Goal: Find specific page/section: Find specific page/section

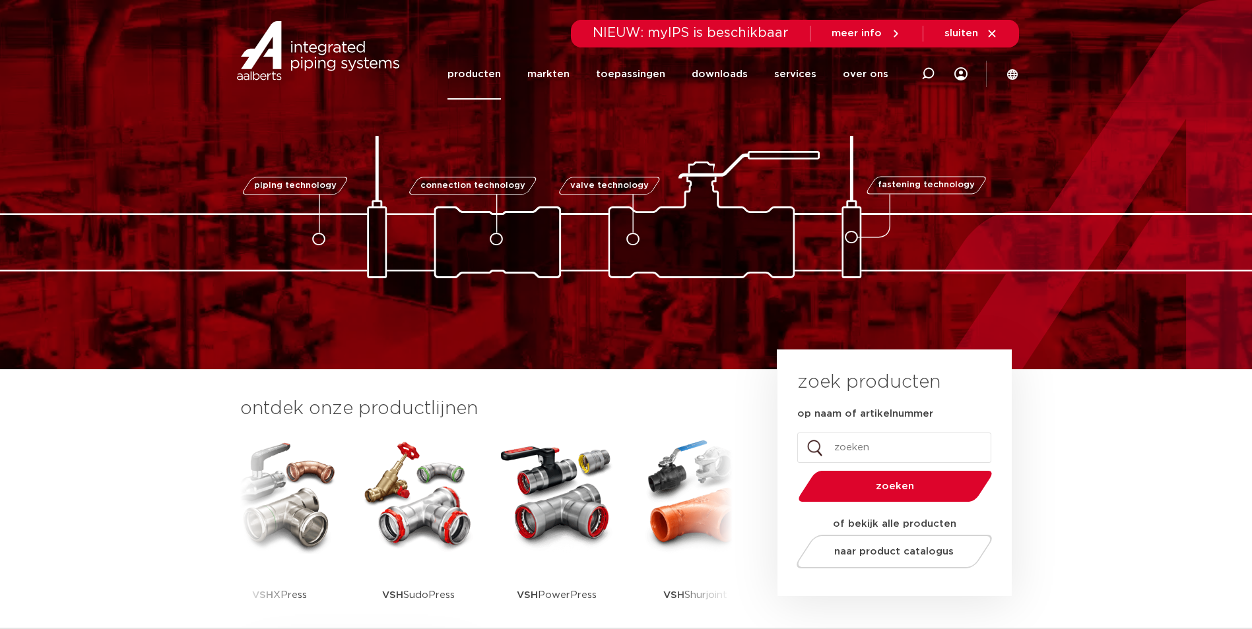
click at [478, 69] on link "producten" at bounding box center [473, 74] width 53 height 51
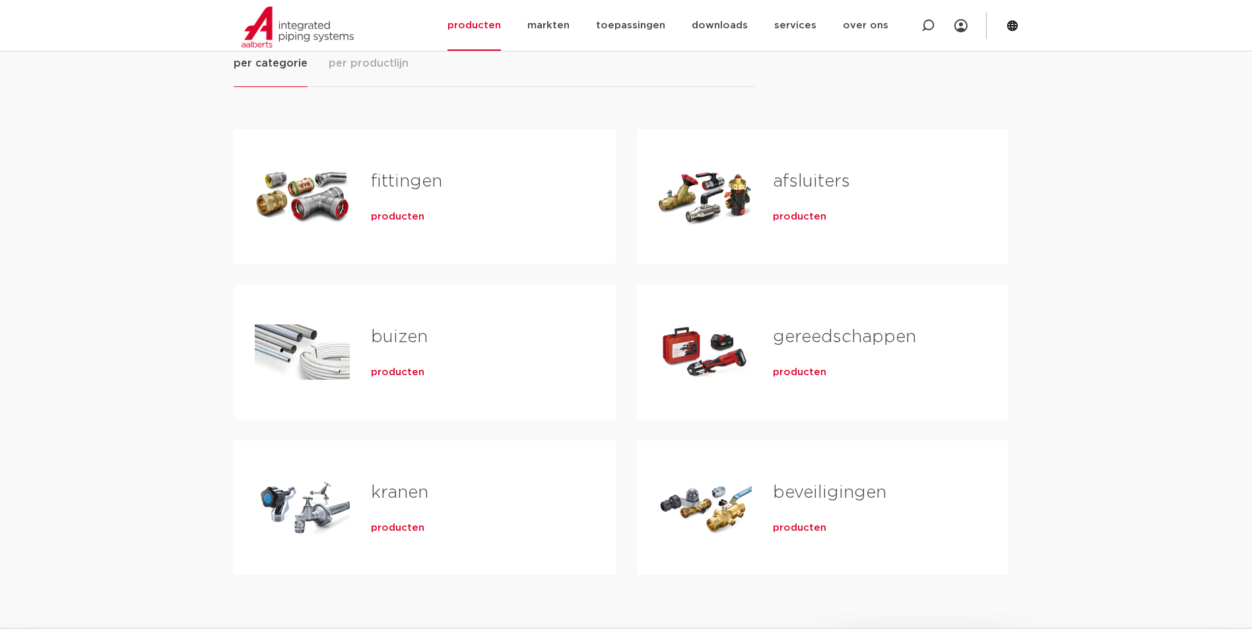
scroll to position [198, 0]
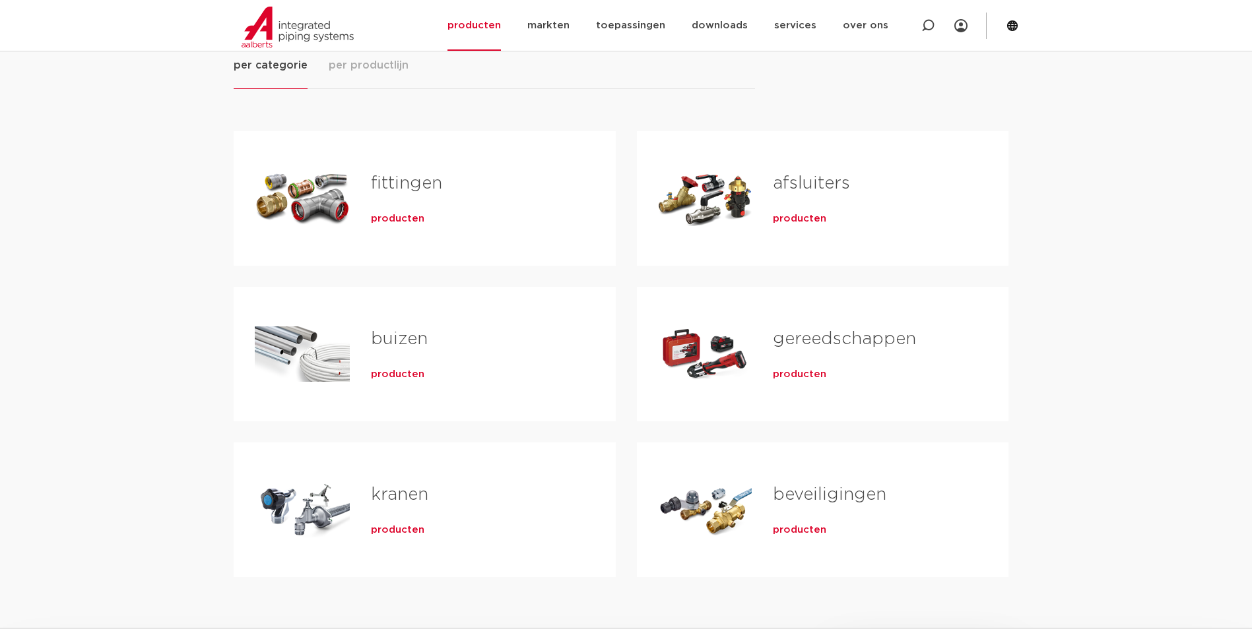
click at [402, 186] on link "fittingen" at bounding box center [406, 183] width 71 height 17
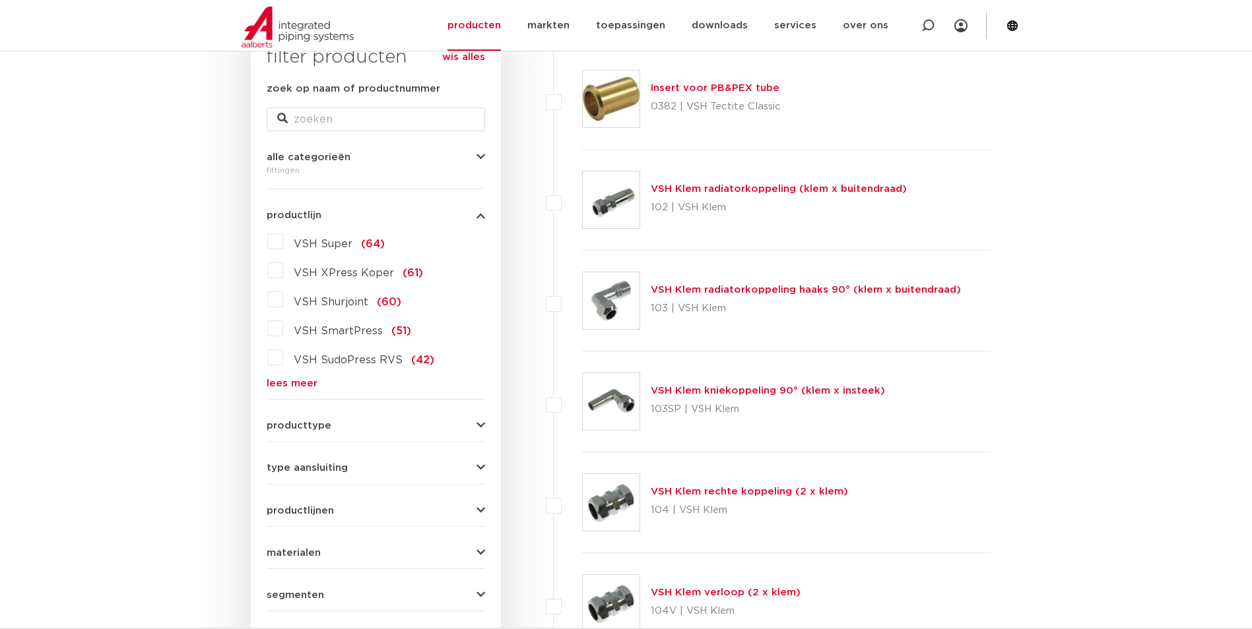
scroll to position [264, 0]
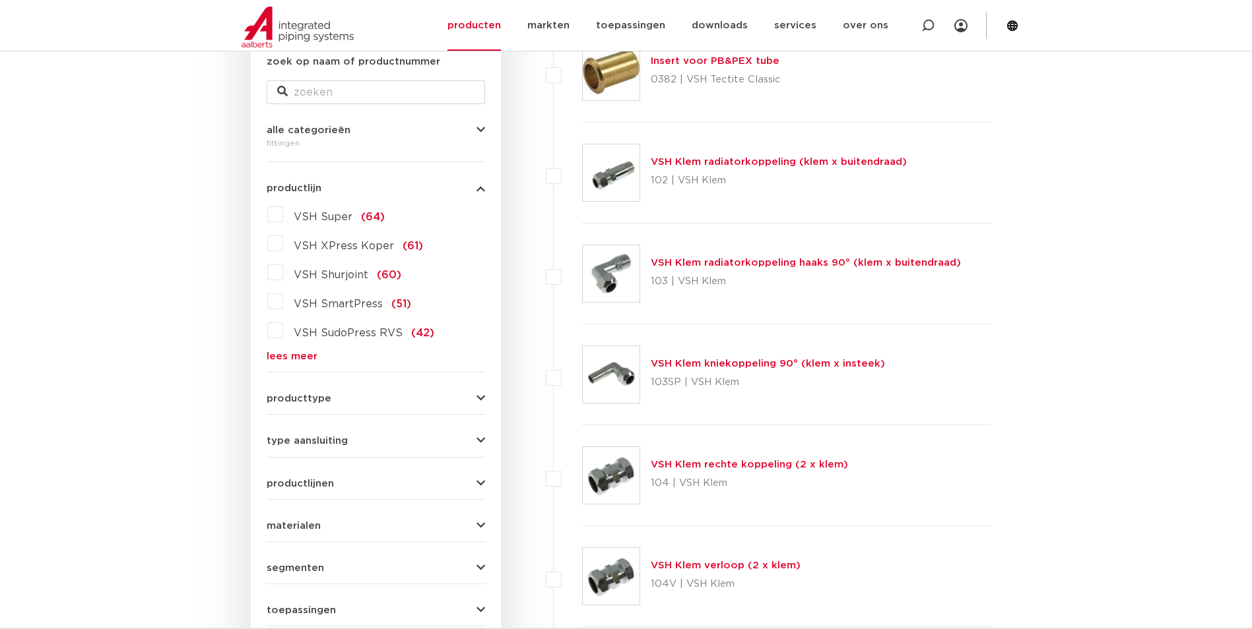
click at [288, 362] on link "lees meer" at bounding box center [376, 357] width 218 height 10
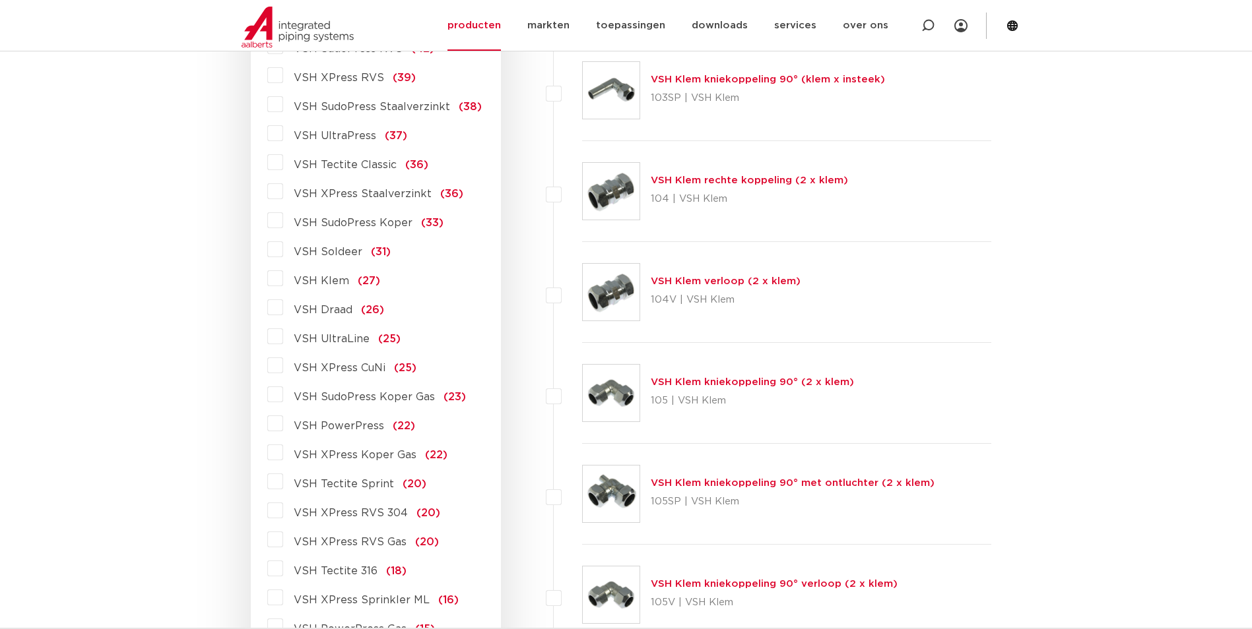
scroll to position [594, 0]
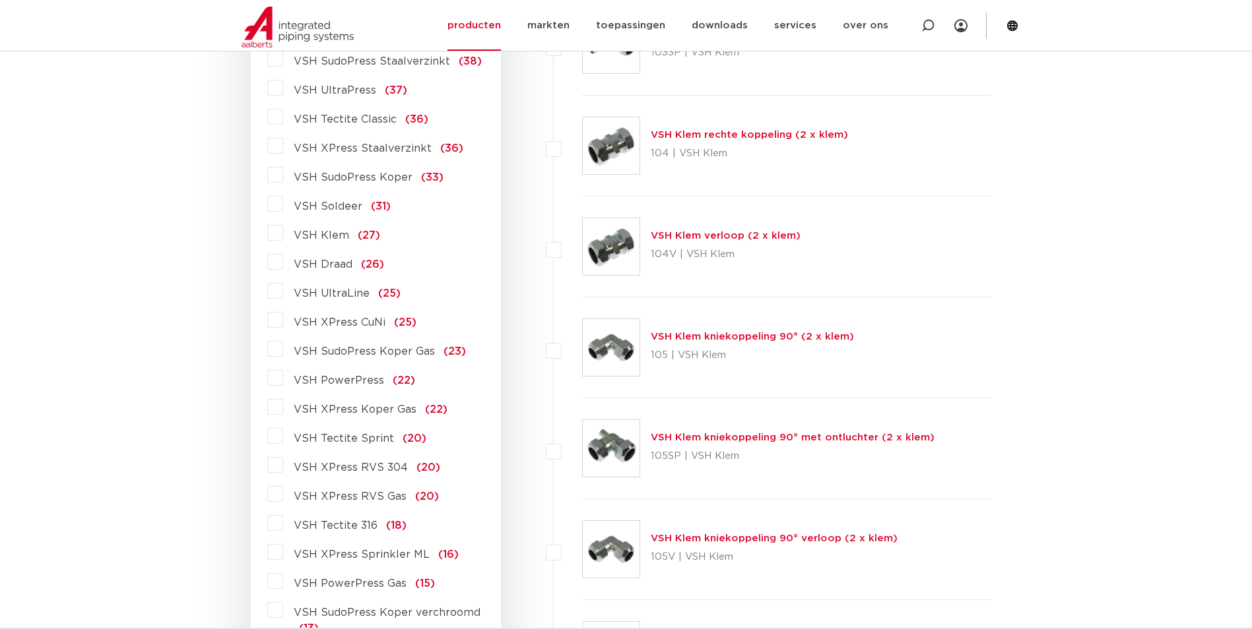
click at [325, 292] on span "VSH UltraLine" at bounding box center [332, 293] width 76 height 11
click at [0, 0] on input "VSH UltraLine (25)" at bounding box center [0, 0] width 0 height 0
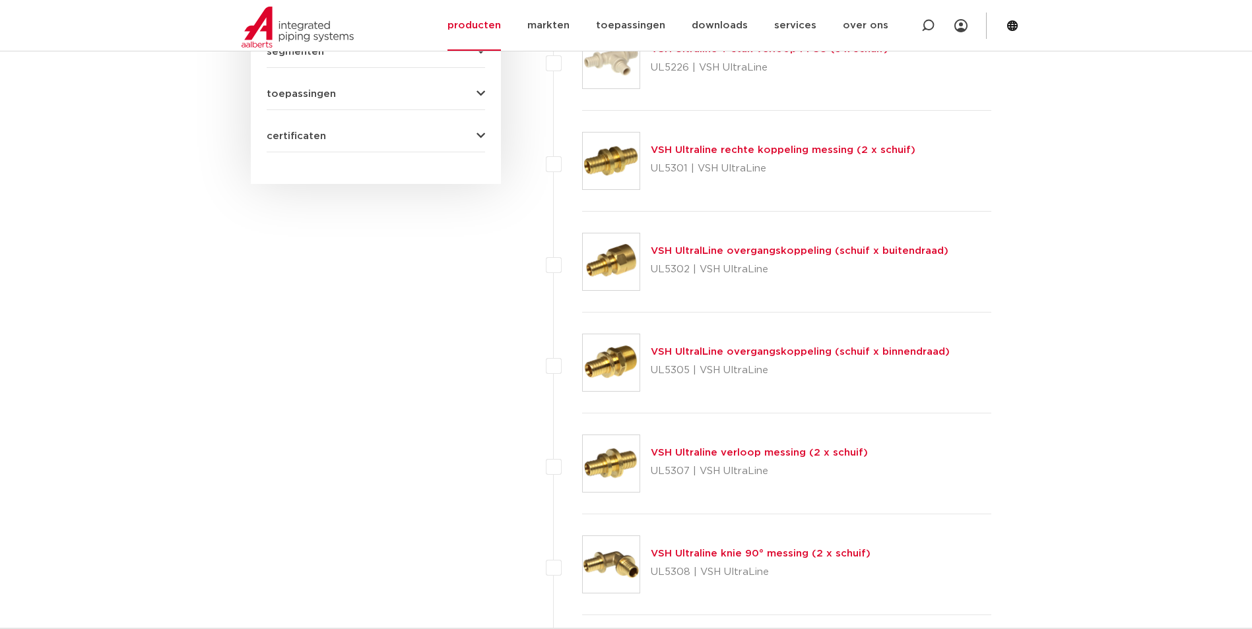
scroll to position [462, 0]
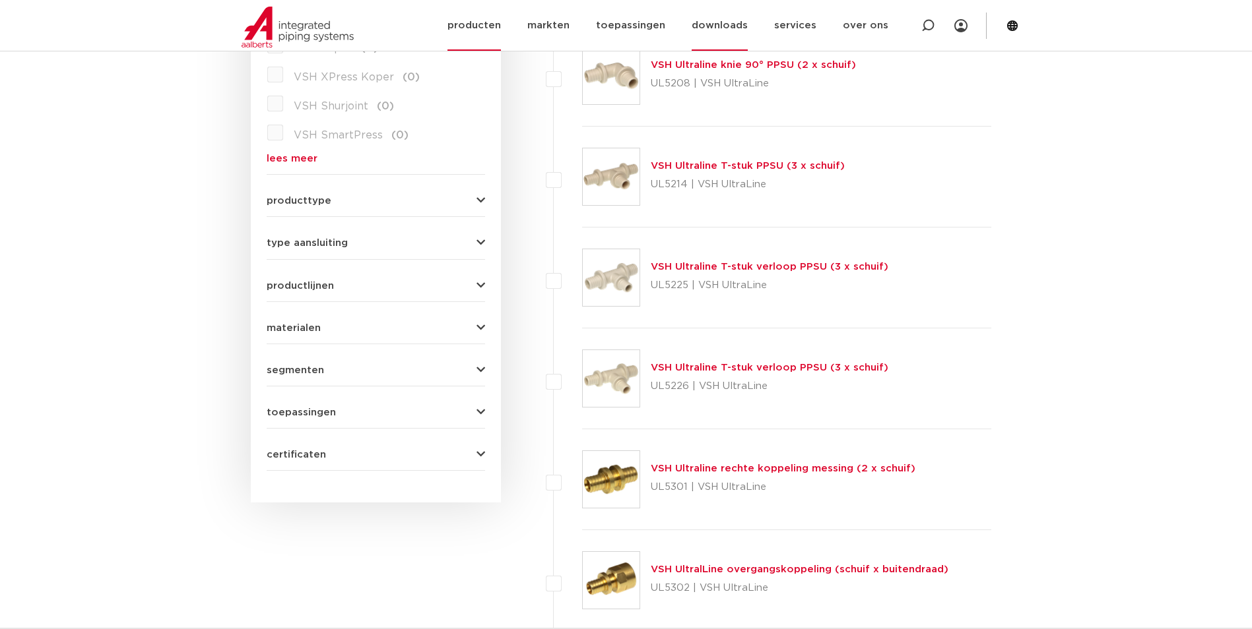
click at [738, 22] on link "downloads" at bounding box center [719, 25] width 56 height 51
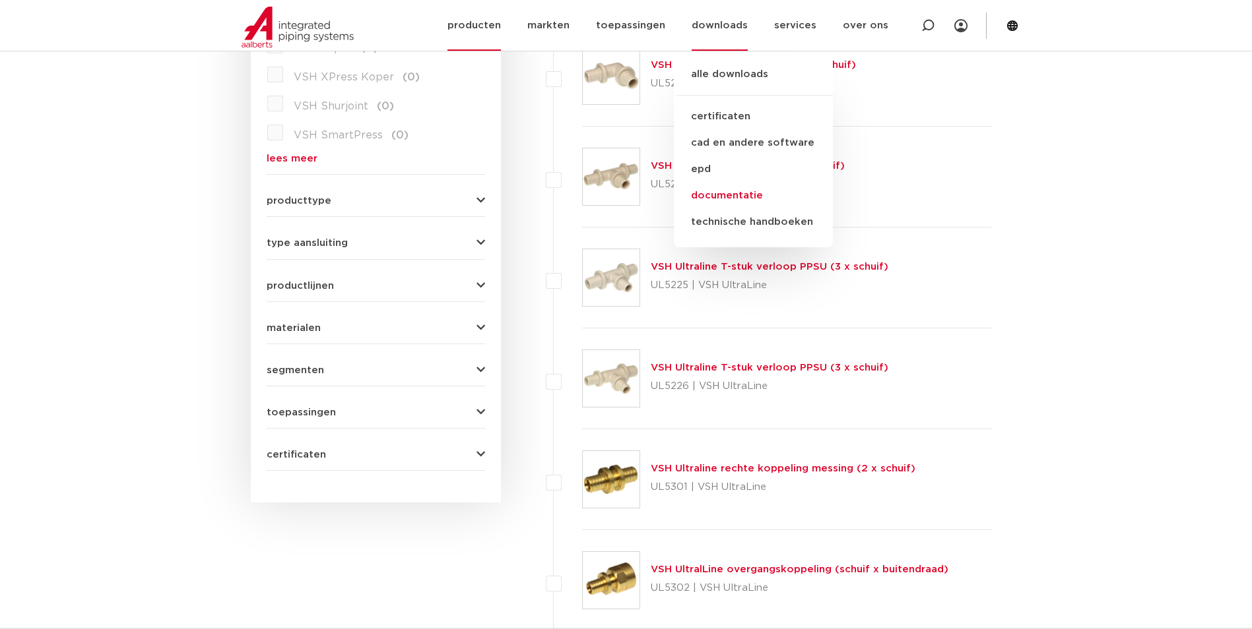
click at [720, 195] on link "documentatie" at bounding box center [753, 196] width 159 height 26
